Goal: Task Accomplishment & Management: Use online tool/utility

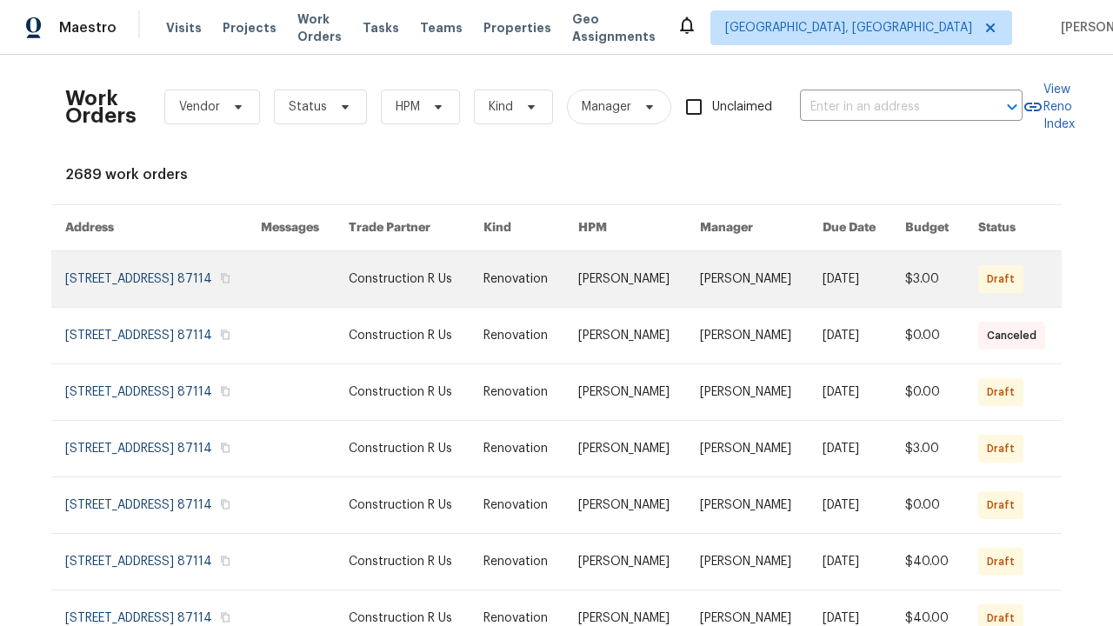
click at [556, 300] on link at bounding box center [530, 279] width 95 height 56
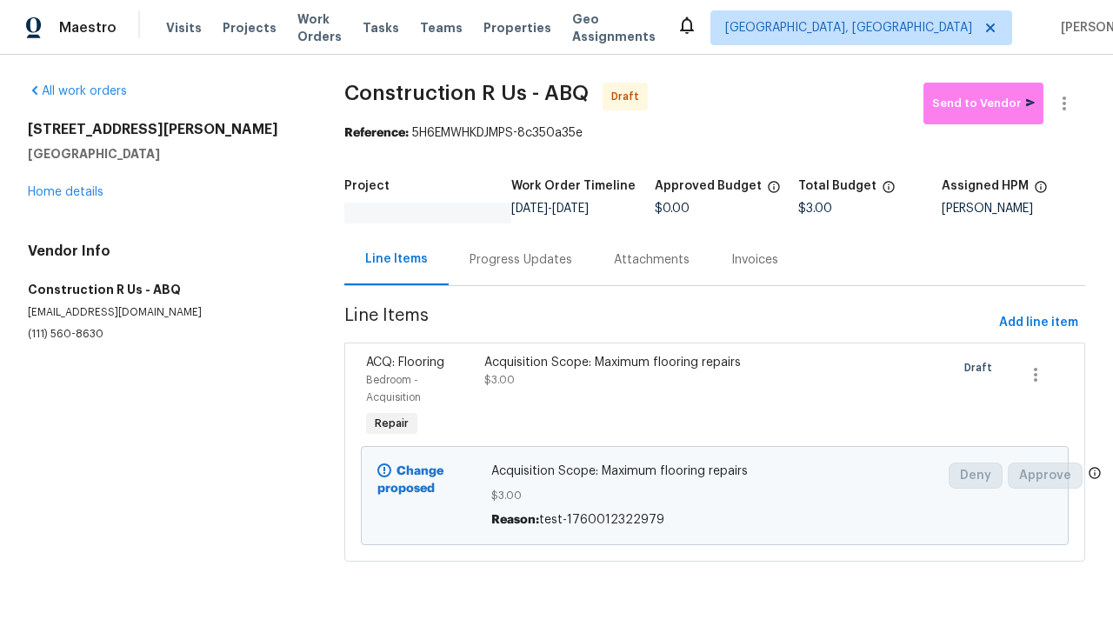
click at [715, 397] on div "Acquisition Scope: Maximum flooring repairs $3.00" at bounding box center [626, 397] width 295 height 97
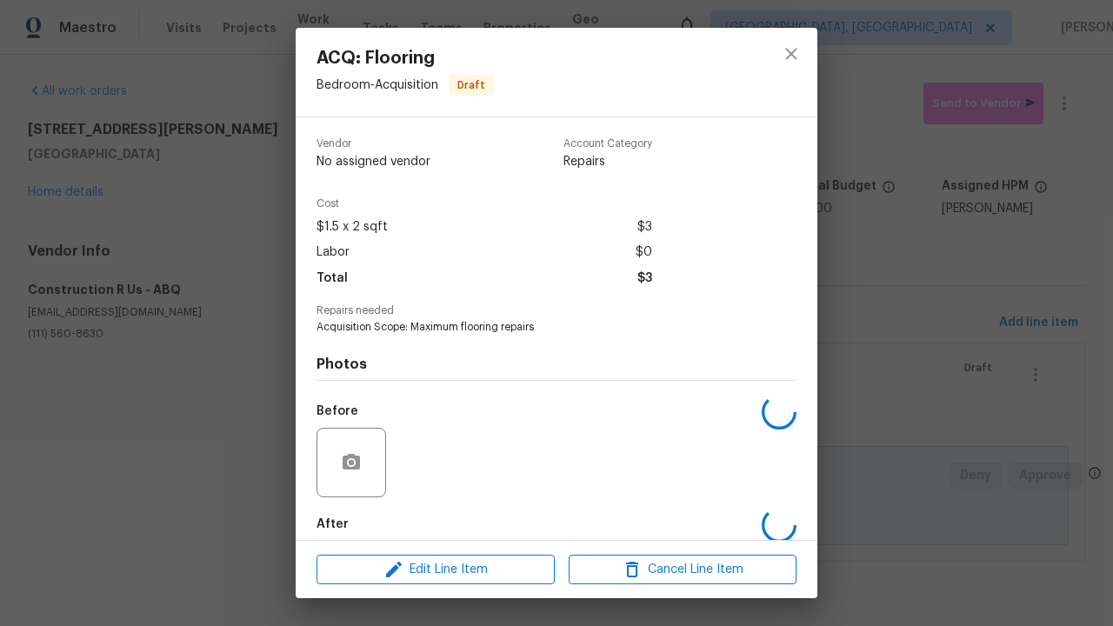
click at [436, 569] on span "Edit Line Item" at bounding box center [436, 570] width 228 height 22
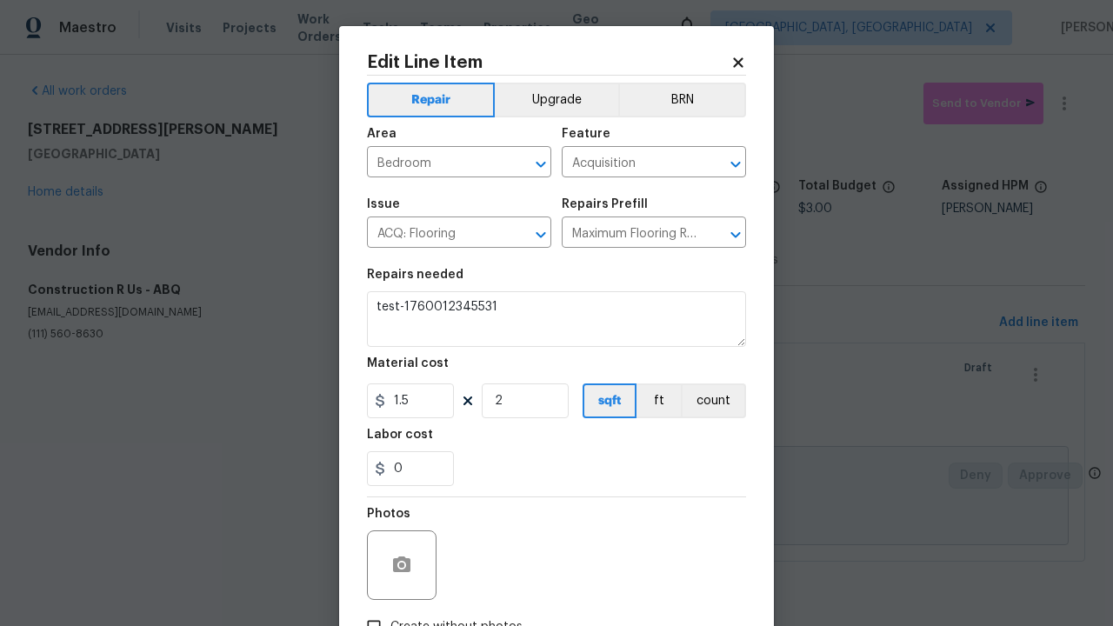
type textarea "Acquisition Scope: Maximum flooring repairs"
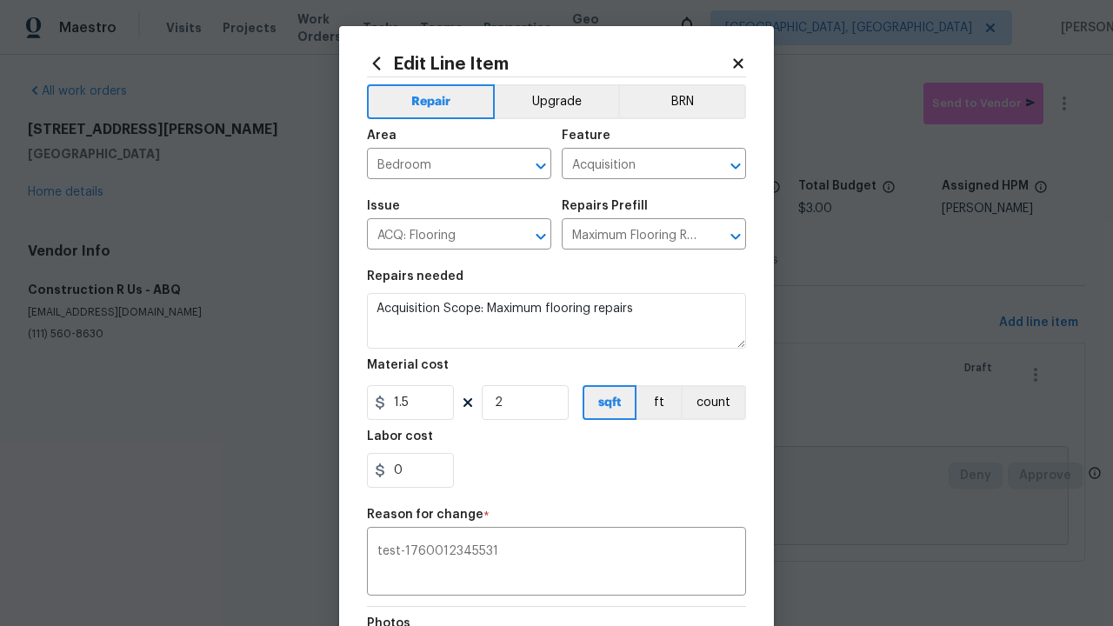
type textarea "test-1760012345531"
checkbox input "true"
